Goal: Navigation & Orientation: Find specific page/section

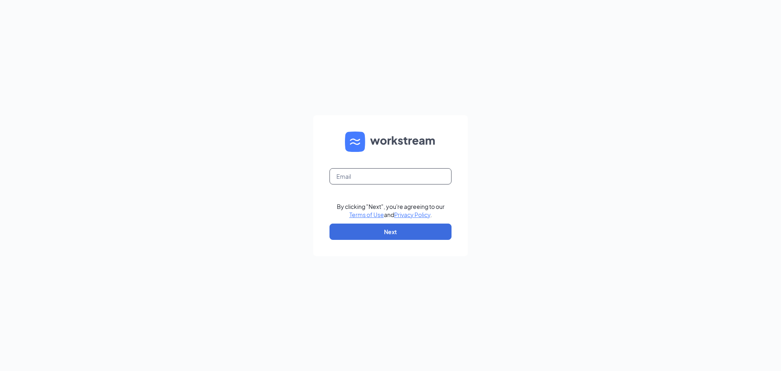
click at [422, 169] on input "text" at bounding box center [391, 176] width 122 height 16
type input "[EMAIL_ADDRESS][DOMAIN_NAME]"
click at [365, 228] on button "Next" at bounding box center [391, 231] width 122 height 16
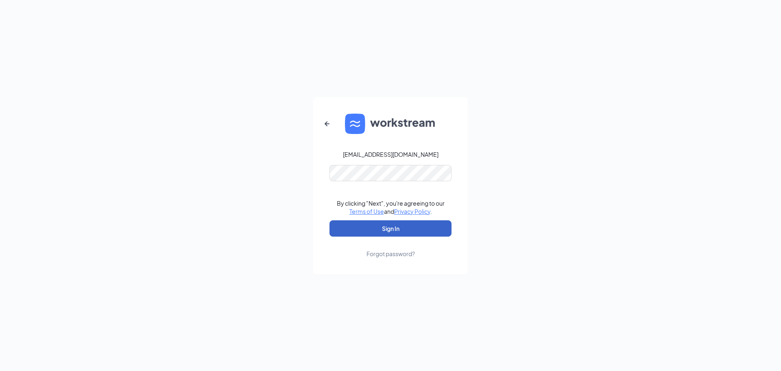
click at [412, 231] on button "Sign In" at bounding box center [391, 228] width 122 height 16
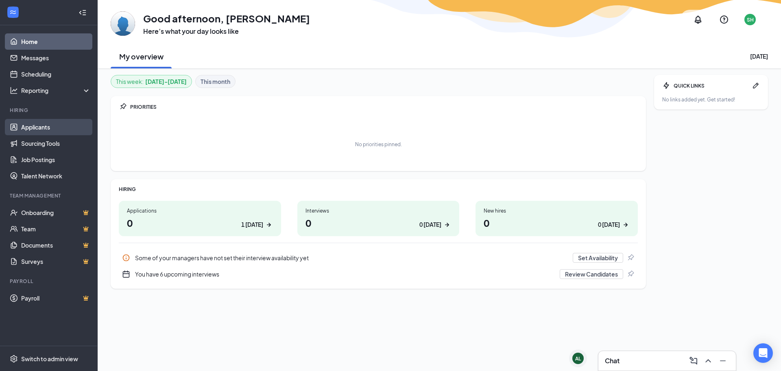
click at [64, 128] on link "Applicants" at bounding box center [56, 127] width 70 height 16
